Goal: Check status: Check status

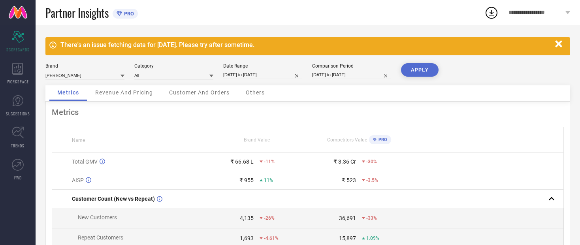
select select "7"
select select "2025"
select select "8"
select select "2025"
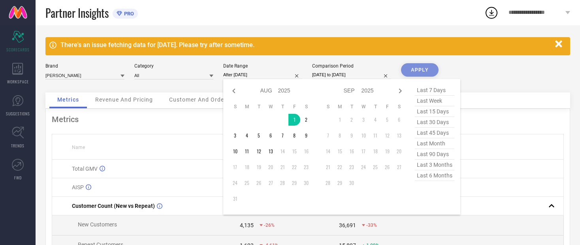
type input "[DATE] to [DATE]"
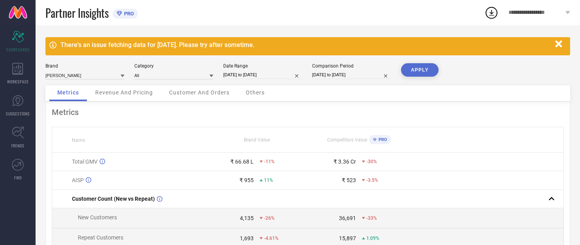
select select "7"
select select "2024"
select select "8"
select select "2024"
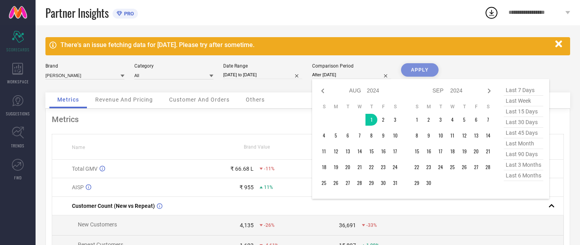
type input "[DATE] to [DATE]"
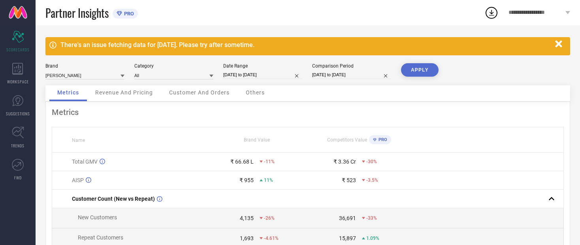
click at [423, 75] on button "APPLY" at bounding box center [420, 69] width 38 height 13
click at [117, 96] on span "Revenue And Pricing" at bounding box center [124, 92] width 58 height 6
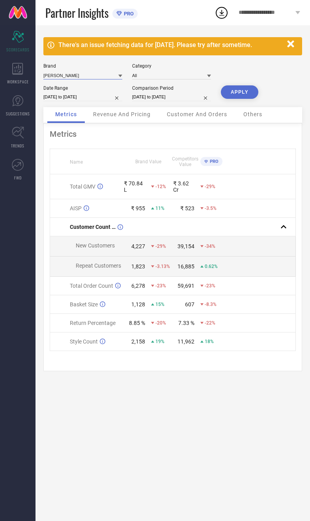
click at [82, 72] on input at bounding box center [82, 75] width 79 height 8
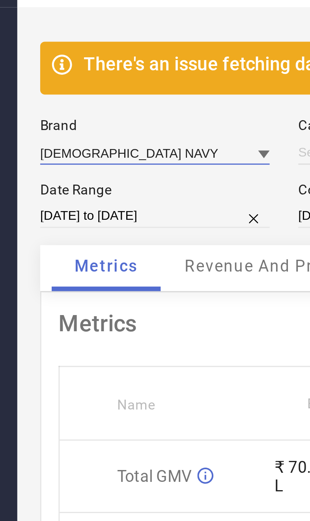
type input "All"
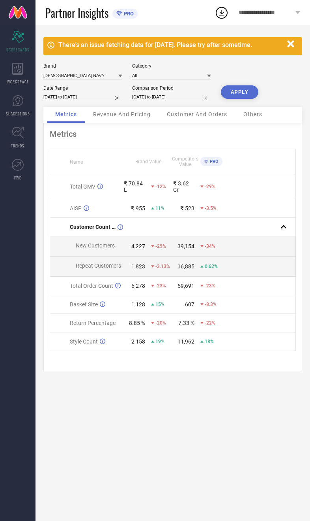
click at [251, 99] on button "APPLY" at bounding box center [240, 91] width 38 height 13
click at [134, 117] on span "Revenue And Pricing" at bounding box center [122, 114] width 58 height 6
